Goal: Navigation & Orientation: Find specific page/section

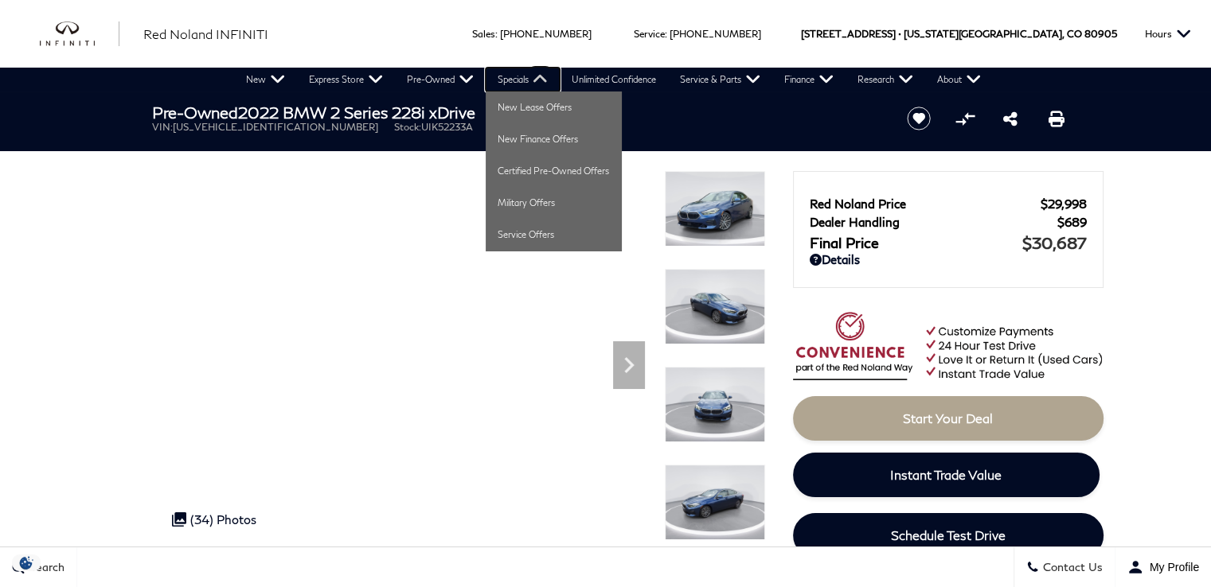
click at [521, 77] on link "Specials" at bounding box center [523, 80] width 74 height 24
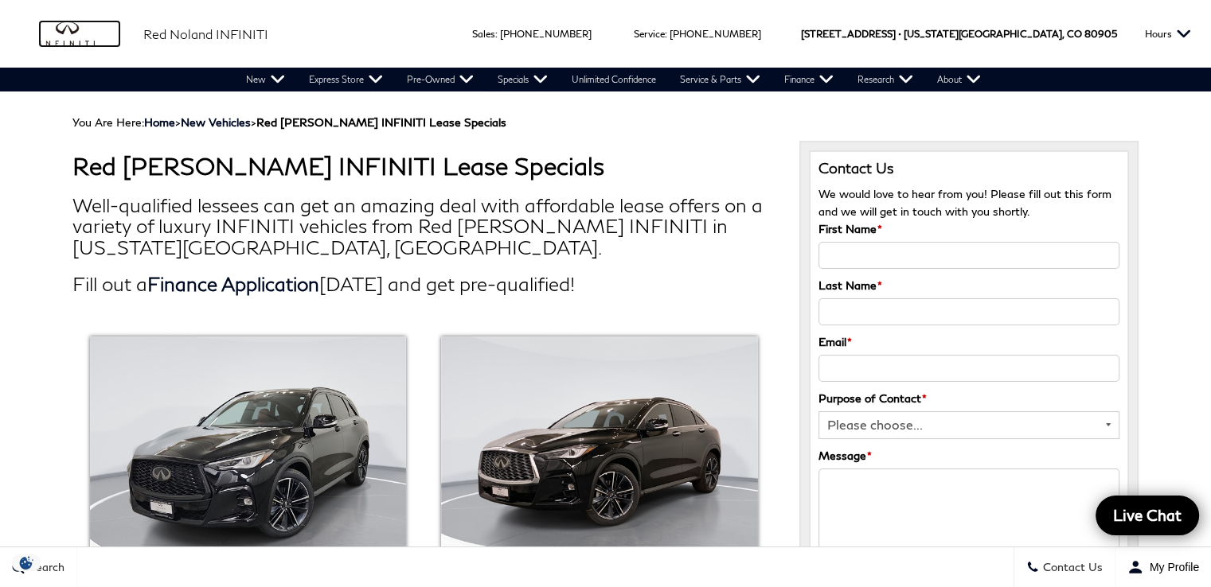
click at [73, 37] on img "infiniti" at bounding box center [80, 33] width 80 height 25
